Goal: Task Accomplishment & Management: Use online tool/utility

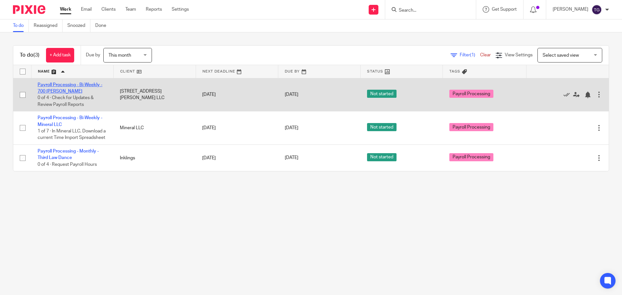
click at [84, 85] on link "Payroll Processing - Bi-Weekly - 700 [PERSON_NAME]" at bounding box center [70, 88] width 65 height 11
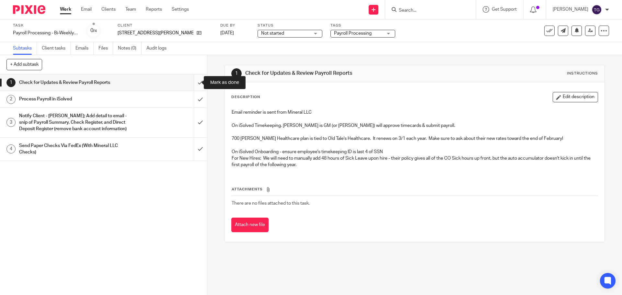
click at [191, 82] on input "submit" at bounding box center [103, 82] width 207 height 16
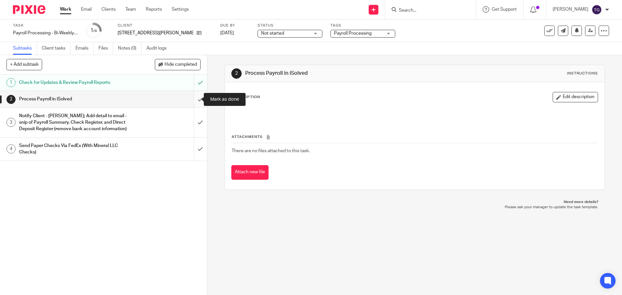
click at [195, 102] on input "submit" at bounding box center [103, 99] width 207 height 16
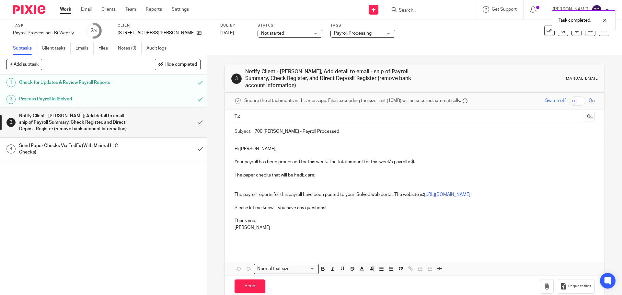
click at [263, 113] on input "text" at bounding box center [414, 116] width 336 height 7
click at [585, 112] on button "Cc" at bounding box center [590, 117] width 10 height 10
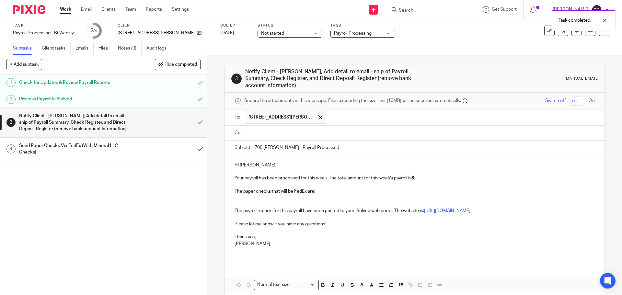
click at [328, 129] on input "text" at bounding box center [418, 132] width 345 height 7
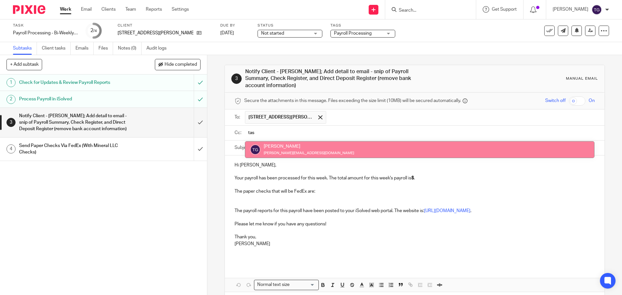
type input "tas"
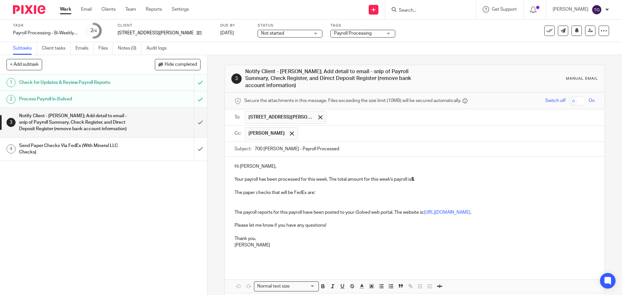
drag, startPoint x: 10, startPoint y: 39, endPoint x: 454, endPoint y: 181, distance: 465.9
click at [461, 189] on p "The paper checks that will be FedEx are:" at bounding box center [414, 192] width 360 height 6
click at [418, 174] on p "Your payroll has been processed for this week. The total amount for this week's…" at bounding box center [414, 176] width 360 height 13
drag, startPoint x: 416, startPoint y: 172, endPoint x: 420, endPoint y: 177, distance: 6.9
click at [418, 177] on div "Hi David, Your payroll has been processed for this week. The total amount for t…" at bounding box center [414, 212] width 379 height 110
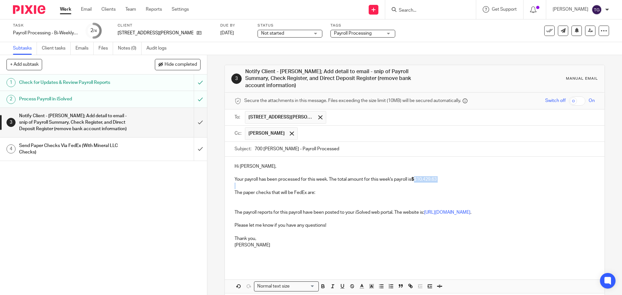
click at [417, 175] on p "Your payroll has been processed for this week. The total amount for this week's…" at bounding box center [414, 176] width 360 height 13
drag, startPoint x: 440, startPoint y: 172, endPoint x: 413, endPoint y: 171, distance: 27.2
click at [413, 171] on p "Your payroll has been processed for this week. The total amount for this week's…" at bounding box center [414, 176] width 360 height 13
click at [323, 283] on icon "button" at bounding box center [323, 286] width 6 height 6
click at [320, 283] on icon "button" at bounding box center [323, 286] width 6 height 6
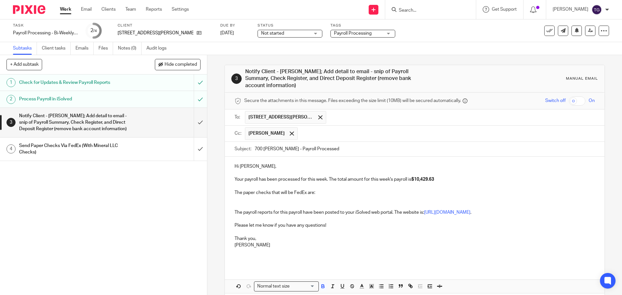
click at [449, 170] on p "Your payroll has been processed for this week. The total amount for this week's…" at bounding box center [414, 176] width 360 height 13
click at [443, 172] on p "Your payroll has been processed for this week. The total amount for this week's…" at bounding box center [414, 176] width 360 height 13
click at [333, 196] on p at bounding box center [414, 199] width 360 height 6
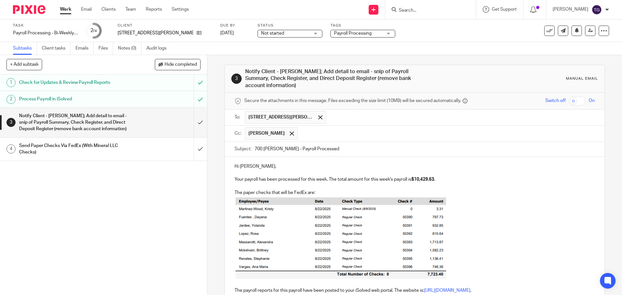
click at [486, 229] on p at bounding box center [414, 238] width 360 height 85
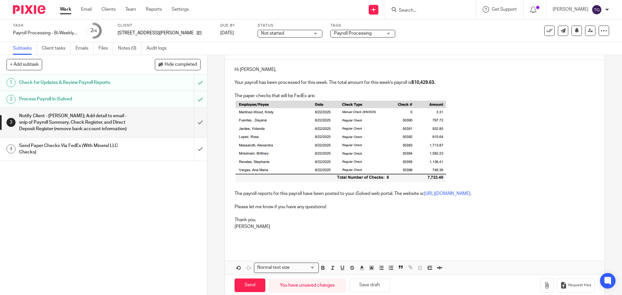
scroll to position [101, 0]
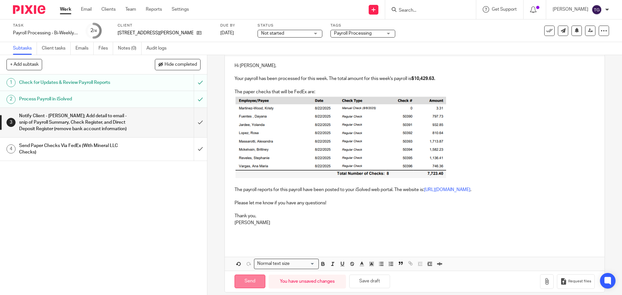
click at [246, 275] on input "Send" at bounding box center [249, 282] width 31 height 14
type input "Sent"
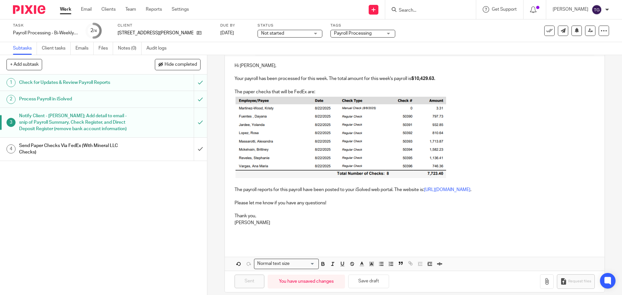
click at [185, 155] on link "4 Send Paper Checks Via FedEx (With Mineral LLC Checks)" at bounding box center [97, 149] width 194 height 23
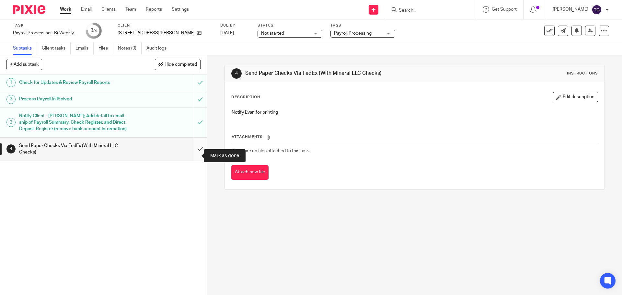
click at [191, 157] on input "submit" at bounding box center [103, 149] width 207 height 23
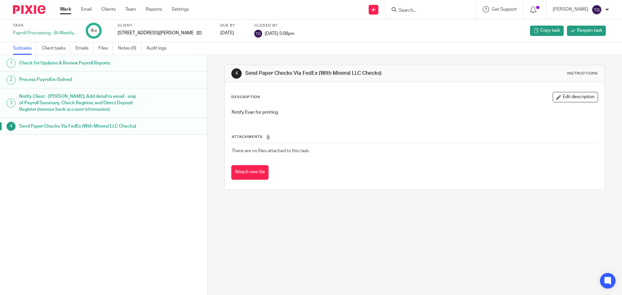
drag, startPoint x: 29, startPoint y: 11, endPoint x: 33, endPoint y: 12, distance: 4.3
click at [29, 11] on img at bounding box center [29, 9] width 32 height 9
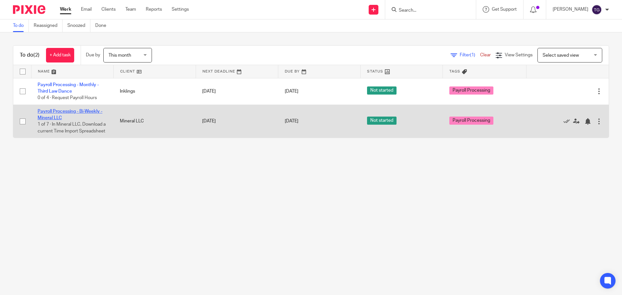
click at [75, 111] on link "Payroll Processing - Bi-Weekly - Mineral LLC" at bounding box center [70, 114] width 65 height 11
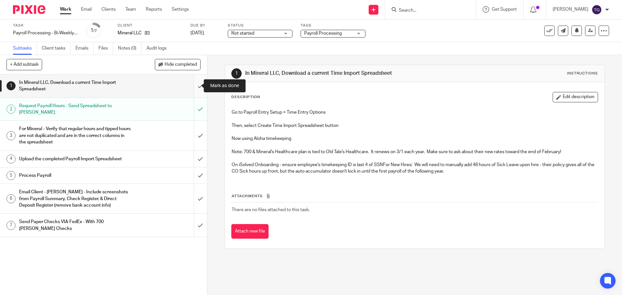
click at [196, 88] on input "submit" at bounding box center [103, 85] width 207 height 23
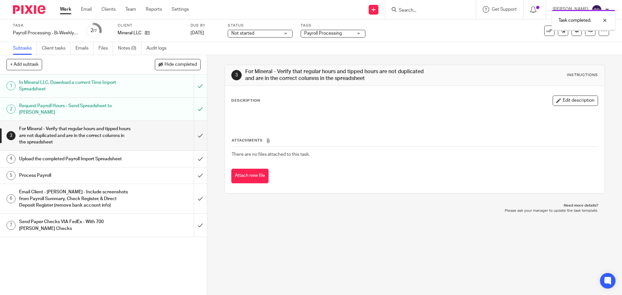
click at [193, 105] on input "submit" at bounding box center [103, 109] width 207 height 23
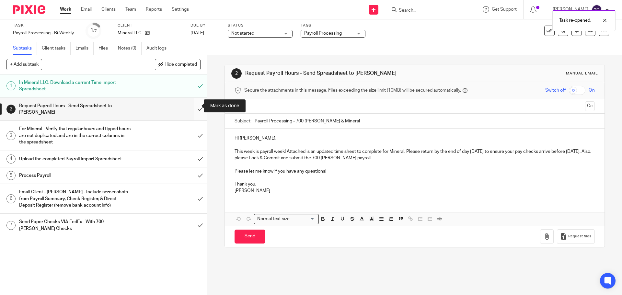
click at [200, 108] on input "submit" at bounding box center [103, 109] width 207 height 23
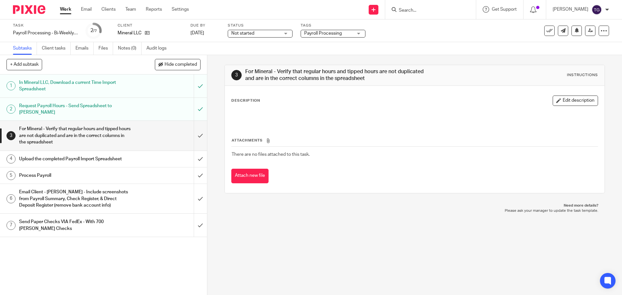
click at [194, 128] on input "submit" at bounding box center [103, 135] width 207 height 29
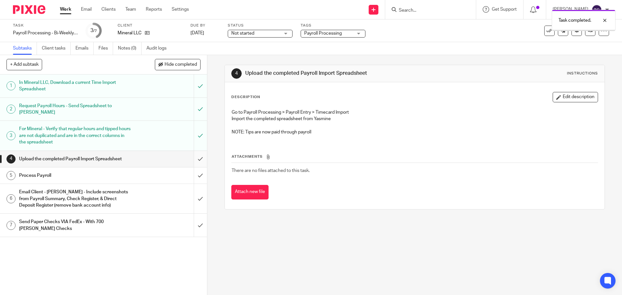
drag, startPoint x: 195, startPoint y: 146, endPoint x: 196, endPoint y: 149, distance: 3.8
click at [195, 147] on div "1 In Mineral LLC, Download a current Time Import Spreadsheet 2 Request Payroll …" at bounding box center [103, 184] width 207 height 221
click at [196, 151] on input "submit" at bounding box center [103, 159] width 207 height 16
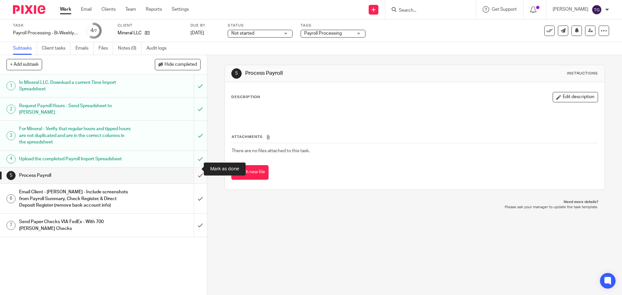
click at [191, 171] on input "submit" at bounding box center [103, 175] width 207 height 16
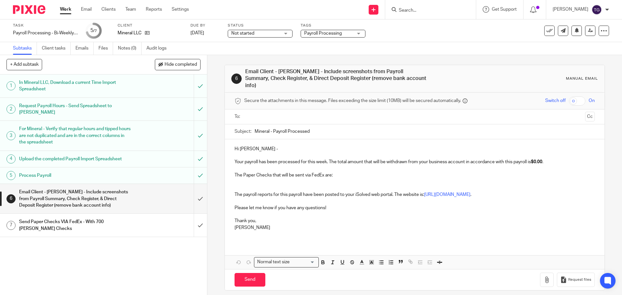
click at [558, 165] on p at bounding box center [414, 168] width 360 height 6
drag, startPoint x: 543, startPoint y: 154, endPoint x: 532, endPoint y: 156, distance: 10.8
click at [532, 160] on strong "$0.00" at bounding box center [536, 162] width 11 height 5
click at [534, 155] on p "Your payroll has been processed for this week. The total amount that will be wi…" at bounding box center [414, 158] width 360 height 13
click at [554, 155] on p "Your payroll has been processed for this week. The total amount that will be wi…" at bounding box center [414, 158] width 360 height 13
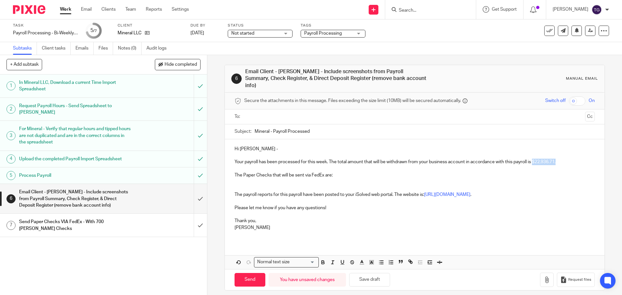
drag, startPoint x: 557, startPoint y: 155, endPoint x: 533, endPoint y: 156, distance: 24.3
click at [533, 156] on p "Your payroll has been processed for this week. The total amount that will be wi…" at bounding box center [414, 158] width 360 height 13
click at [321, 259] on icon "button" at bounding box center [323, 262] width 6 height 6
click at [339, 259] on icon "button" at bounding box center [342, 262] width 6 height 6
click at [415, 198] on p "Please let me know if you have any questions!" at bounding box center [414, 204] width 360 height 13
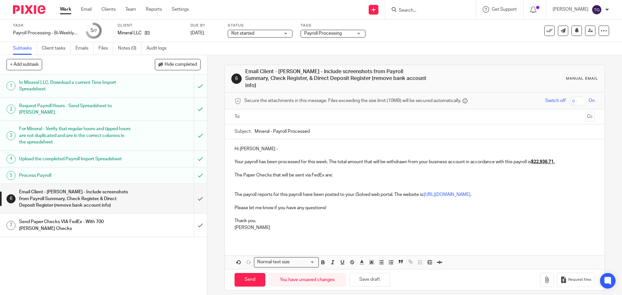
click at [261, 113] on input "text" at bounding box center [414, 116] width 336 height 7
click at [585, 112] on button "Cc" at bounding box center [590, 117] width 10 height 10
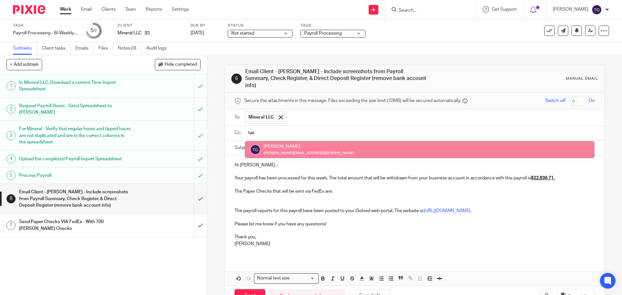
type input "tas"
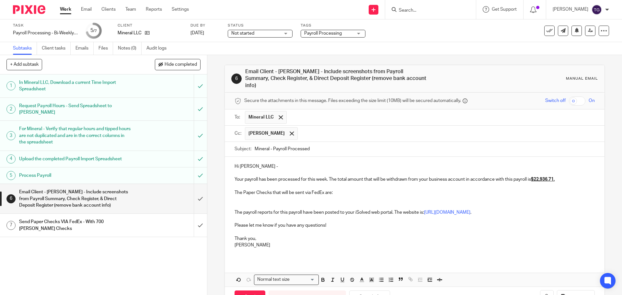
scroll to position [16, 0]
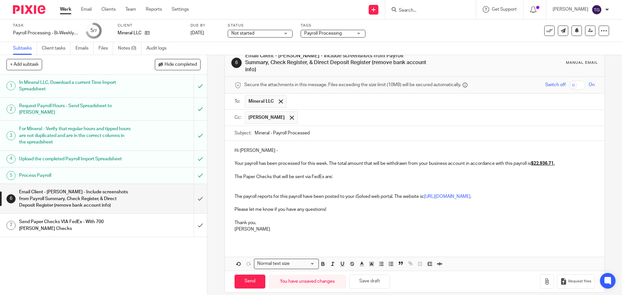
click at [241, 176] on p "The Paper Checks that will be sent via FedEx are:" at bounding box center [414, 180] width 360 height 13
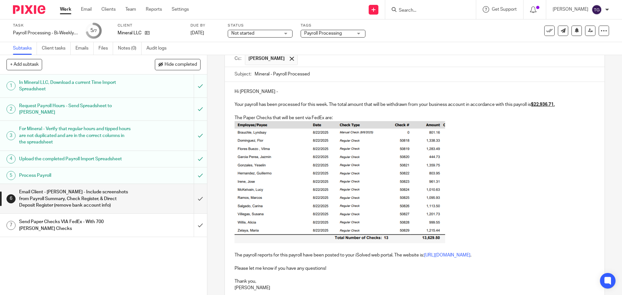
scroll to position [134, 0]
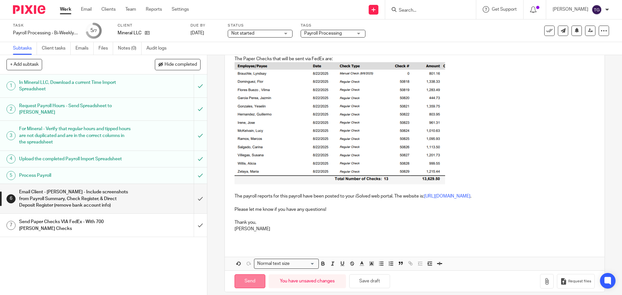
click at [252, 274] on input "Send" at bounding box center [249, 281] width 31 height 14
type input "Sent"
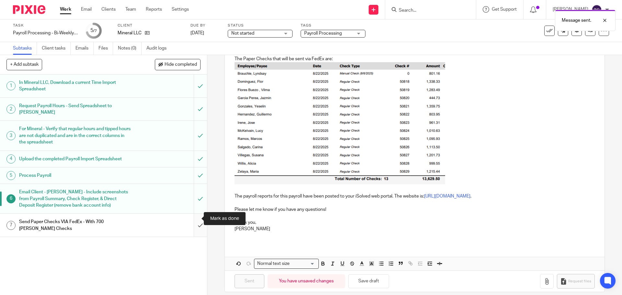
click at [199, 221] on input "submit" at bounding box center [103, 225] width 207 height 23
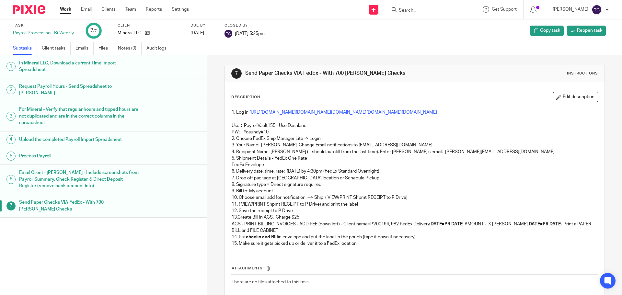
click at [37, 5] on div at bounding box center [26, 9] width 53 height 19
click at [34, 8] on img at bounding box center [29, 9] width 32 height 9
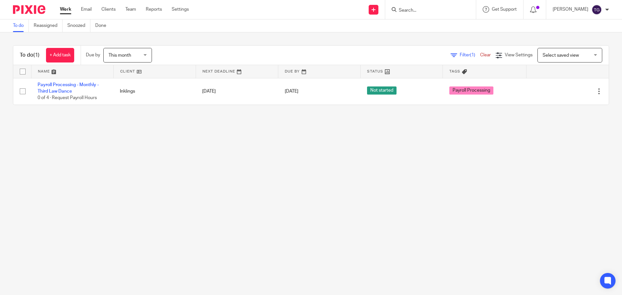
click at [253, 163] on main "To do Reassigned Snoozed Done To do (1) + Add task Due by This month This month…" at bounding box center [311, 147] width 622 height 295
